Goal: Information Seeking & Learning: Learn about a topic

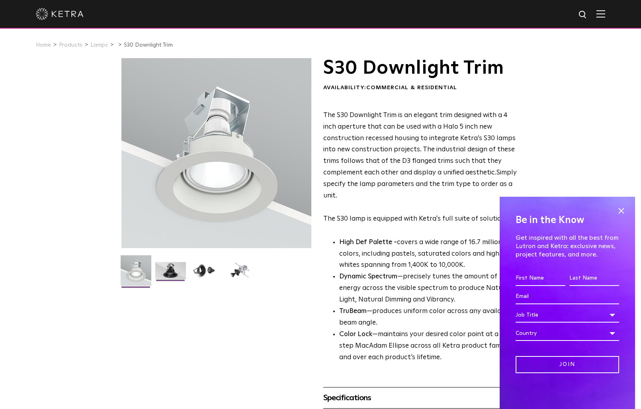
click at [166, 277] on img at bounding box center [170, 273] width 31 height 23
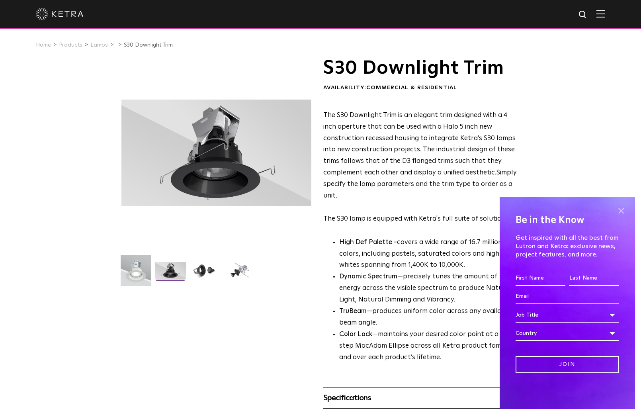
click at [620, 214] on span at bounding box center [622, 211] width 12 height 12
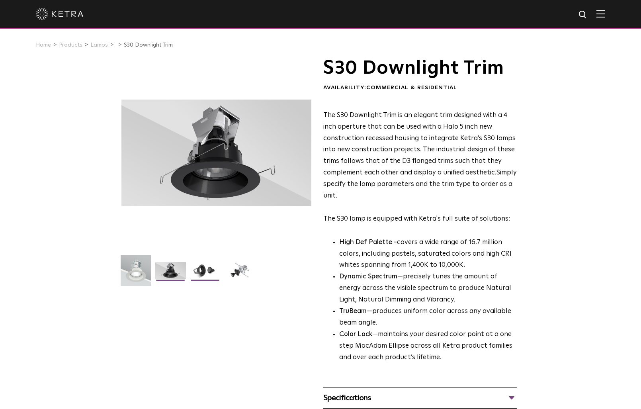
click at [203, 270] on img at bounding box center [205, 273] width 31 height 23
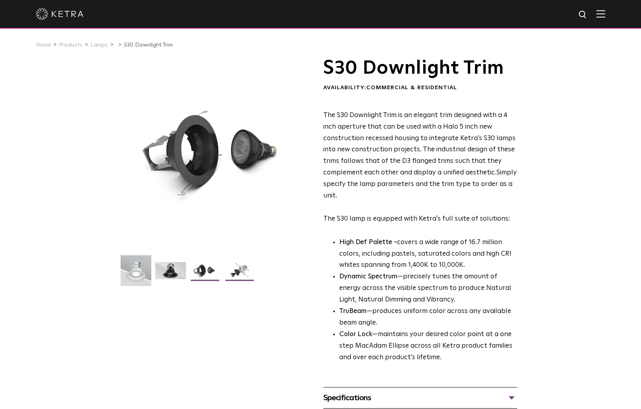
click at [239, 271] on img at bounding box center [240, 273] width 31 height 23
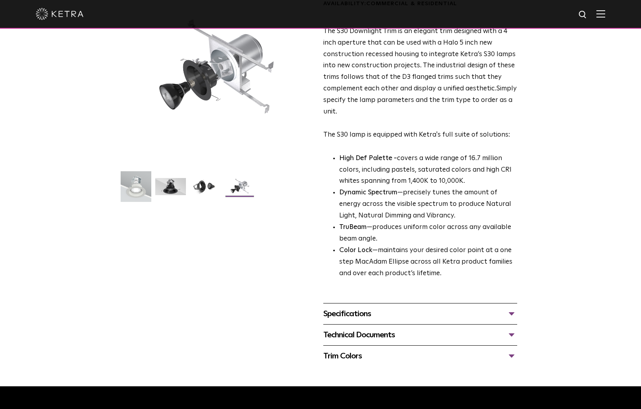
scroll to position [101, 0]
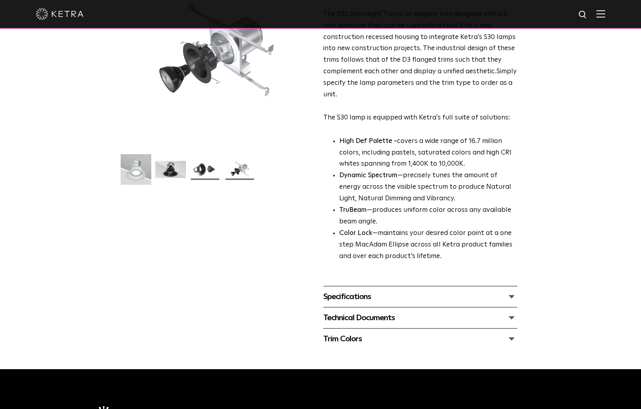
click at [191, 171] on img at bounding box center [205, 172] width 31 height 23
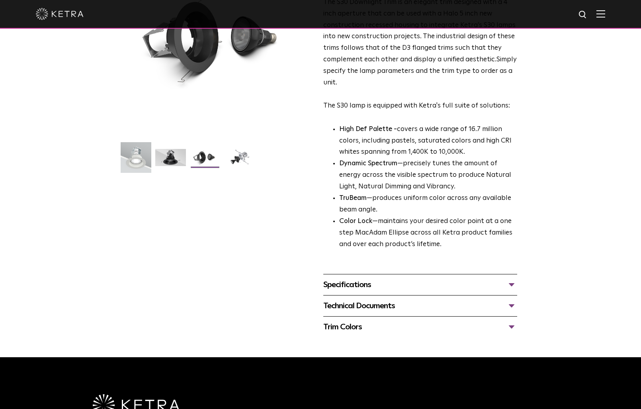
scroll to position [125, 0]
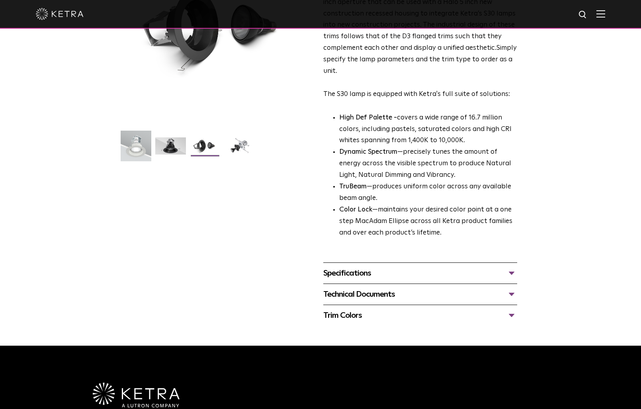
click at [422, 274] on div "Specifications" at bounding box center [421, 273] width 194 height 13
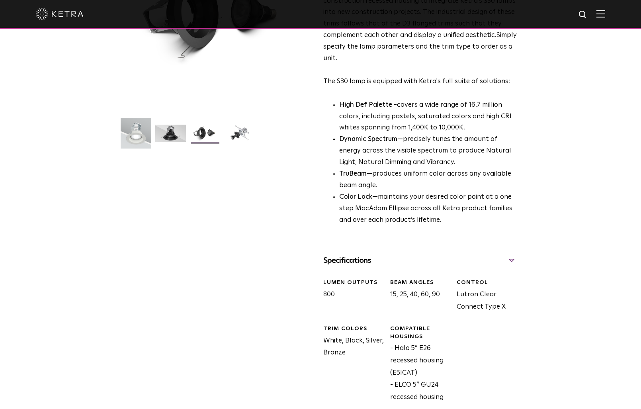
scroll to position [0, 0]
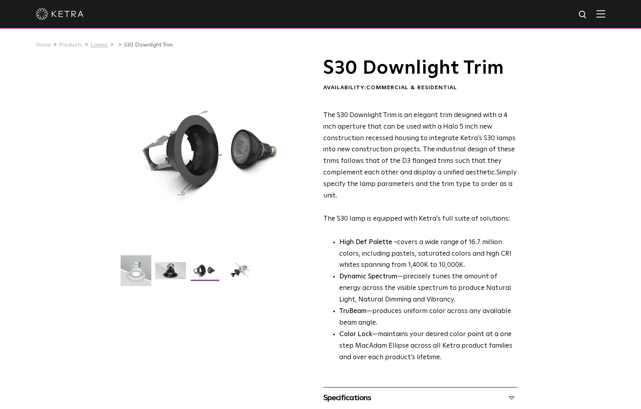
click at [98, 43] on link "Lamps" at bounding box center [99, 45] width 18 height 6
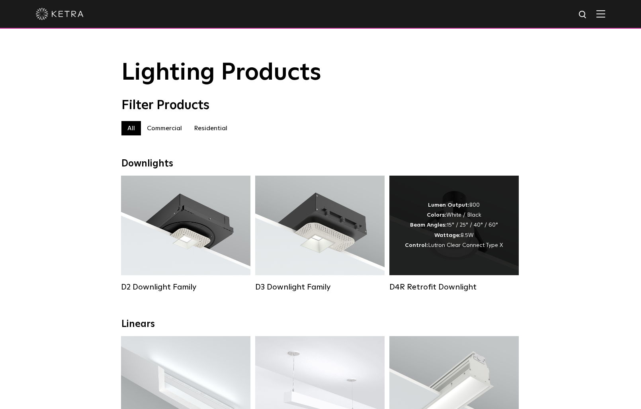
click at [460, 225] on div "Lumen Output: 800 Colors: White / Black Beam Angles: 15° / 25° / 40° / 60° Watt…" at bounding box center [454, 225] width 98 height 50
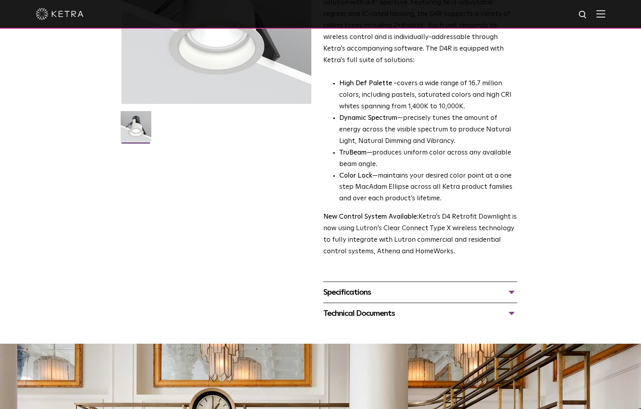
scroll to position [145, 0]
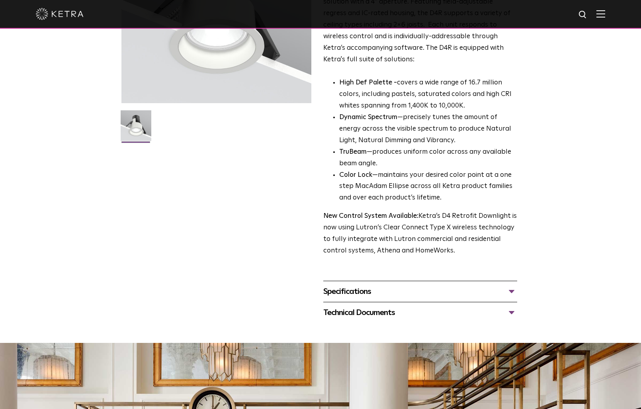
click at [357, 293] on div "Specifications" at bounding box center [421, 291] width 194 height 13
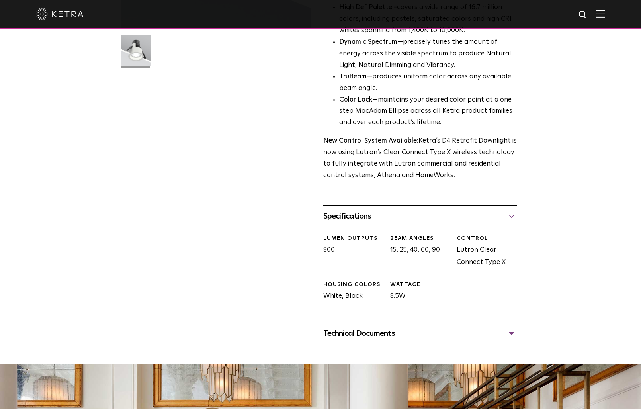
scroll to position [0, 0]
